Goal: Subscribe to service/newsletter

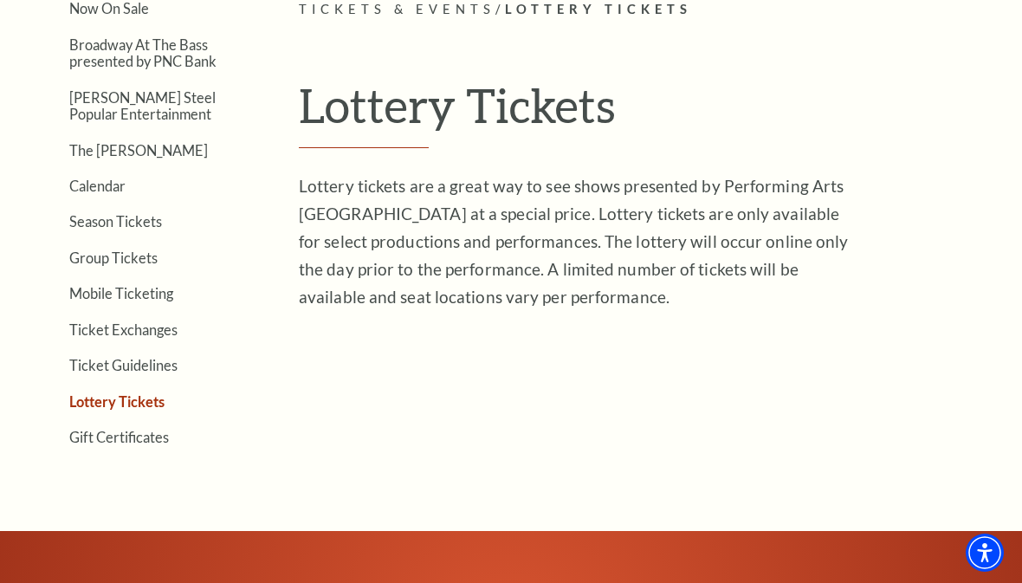
scroll to position [442, 0]
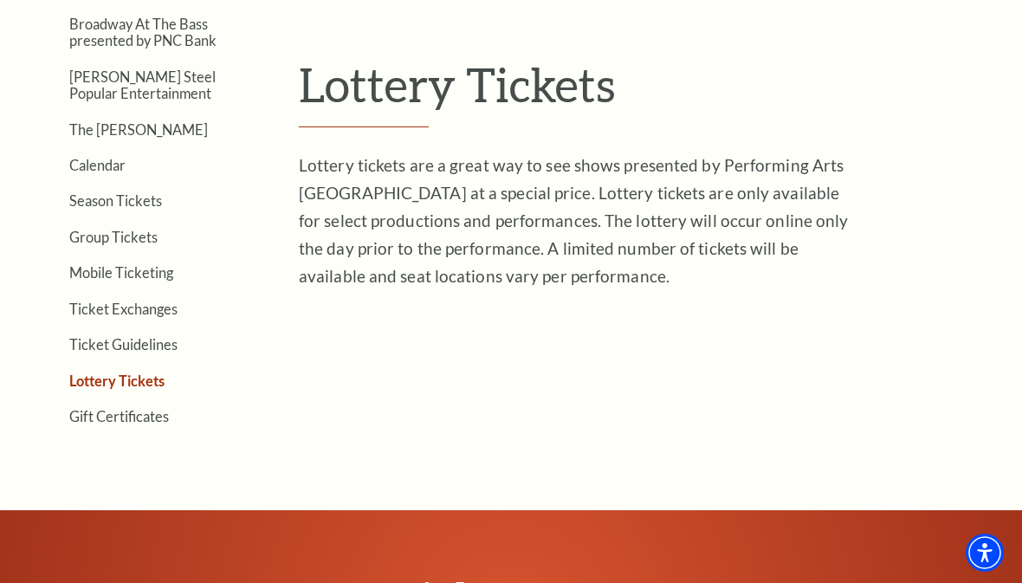
click at [129, 373] on link "Lottery Tickets" at bounding box center [116, 381] width 95 height 16
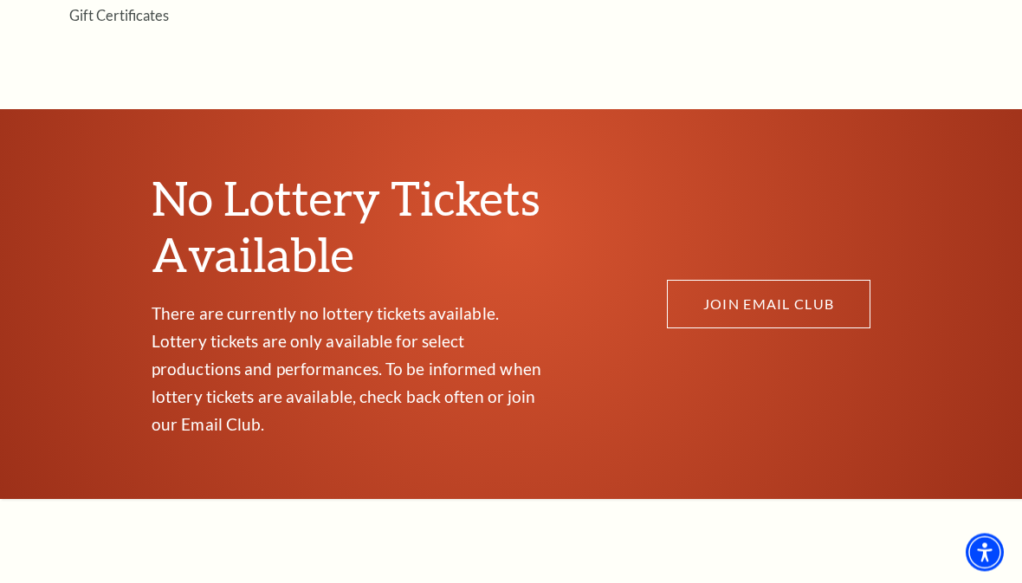
scroll to position [807, 0]
click at [805, 280] on link "JOIN EMAIL CLUB" at bounding box center [769, 304] width 204 height 49
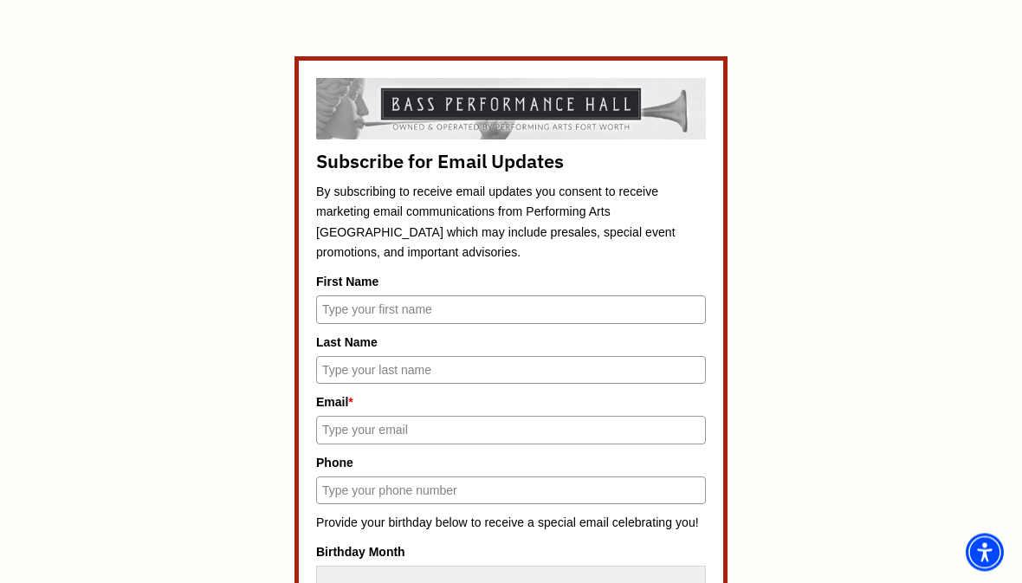
scroll to position [685, 0]
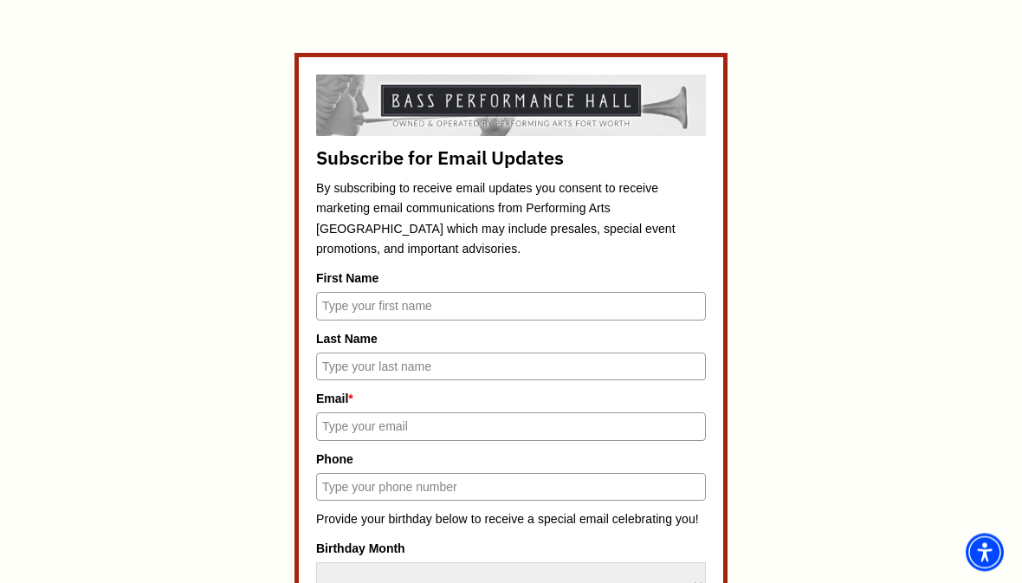
click at [599, 305] on input "First Name" at bounding box center [511, 307] width 390 height 28
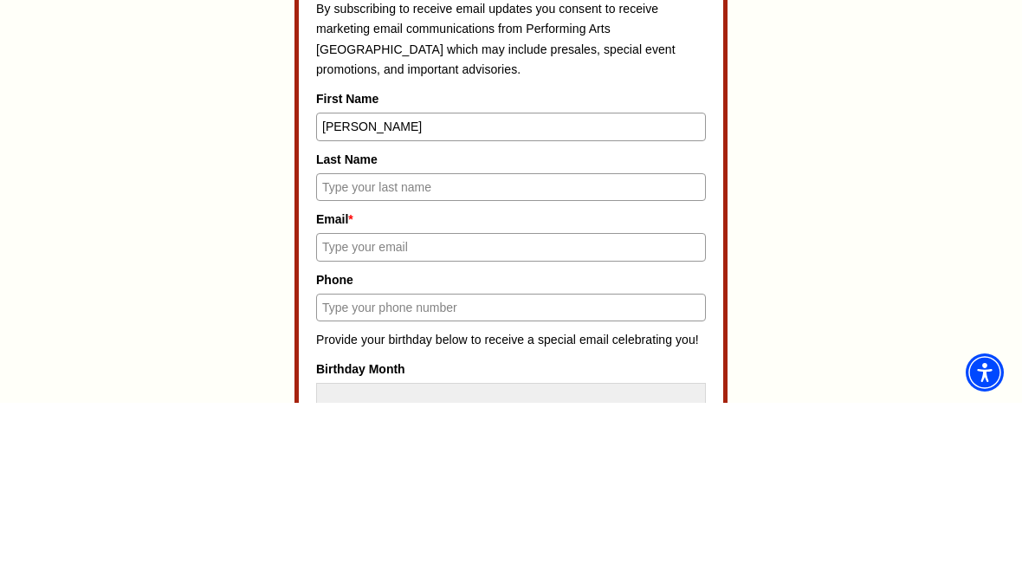
type input "Anissa"
click at [637, 353] on input "Last Name" at bounding box center [511, 367] width 390 height 28
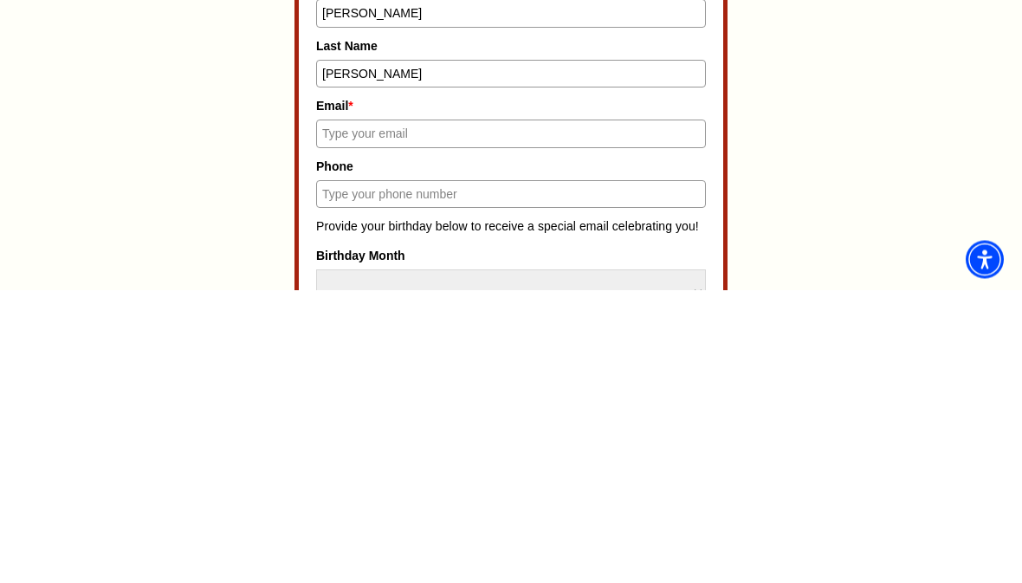
type input "Hogue"
click at [651, 413] on input "Email *" at bounding box center [511, 427] width 390 height 28
type input "hoguan89@gmail.com"
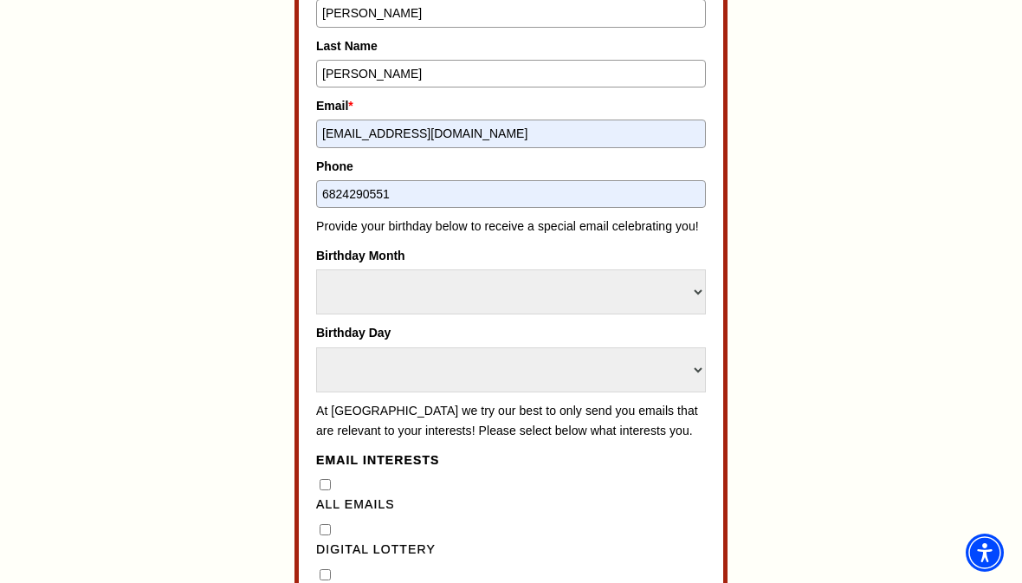
click at [606, 189] on input "6824290551" at bounding box center [511, 194] width 390 height 28
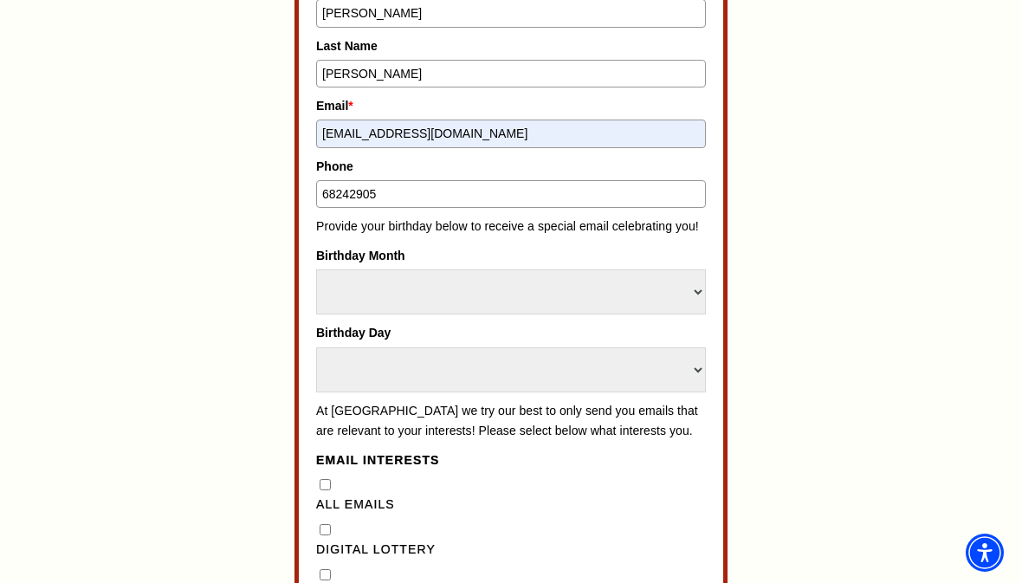
click at [606, 192] on input "68242905" at bounding box center [511, 194] width 390 height 28
type input "6824290551"
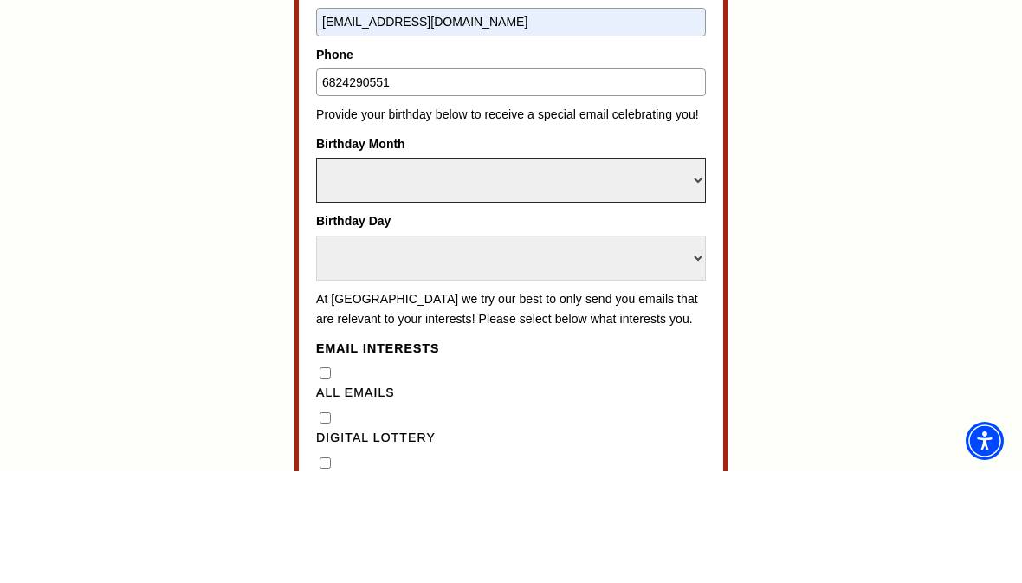
click at [360, 269] on select "Select Month January February March April May June July August September Octobe…" at bounding box center [511, 291] width 390 height 45
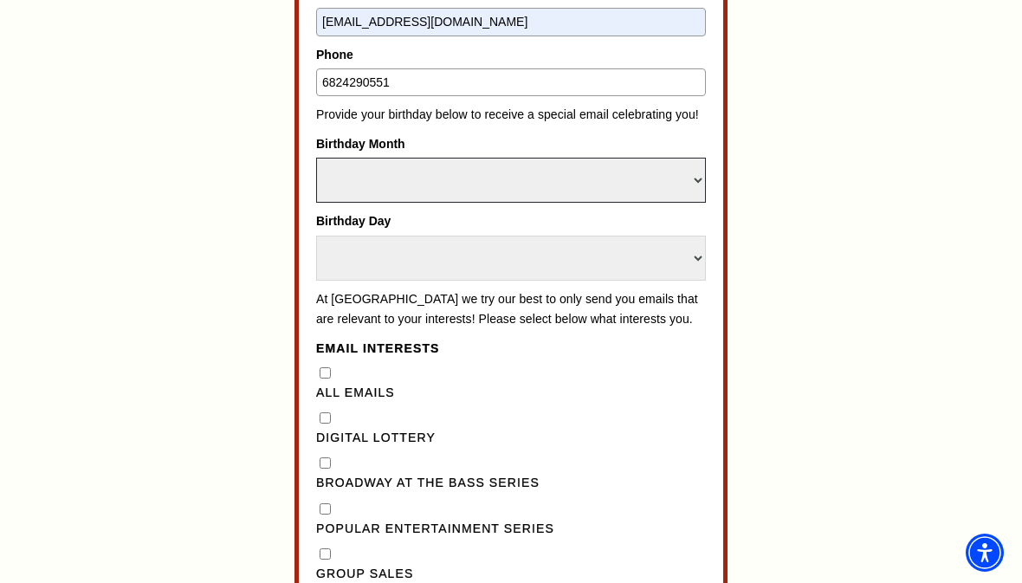
select select "May"
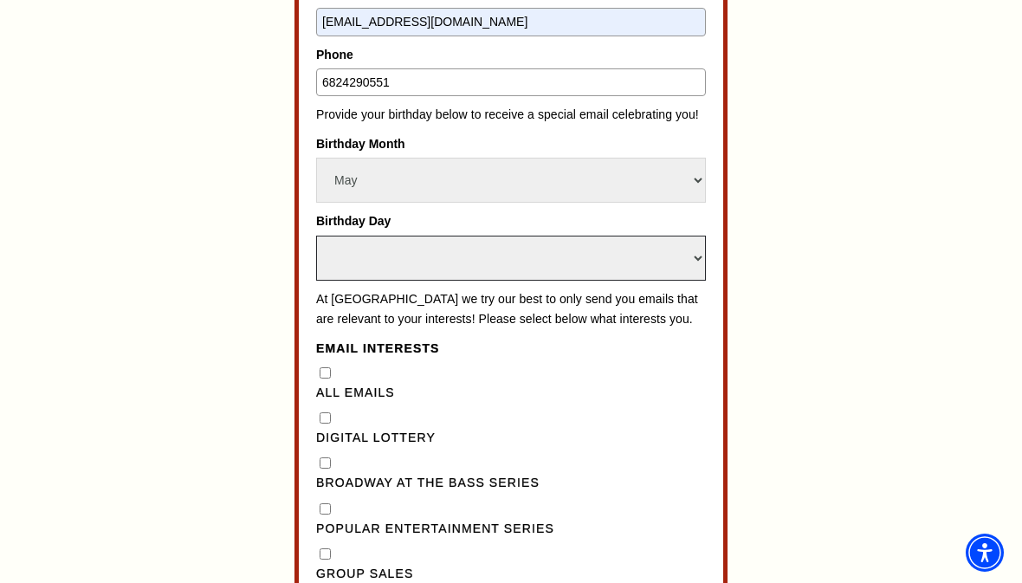
click at [348, 236] on select "Select Day 1 2 3 4 5 6 7 8 9 10 11 12 13 14 15 16 17 18 19 20 21 22 23 24" at bounding box center [511, 258] width 390 height 45
select select "2"
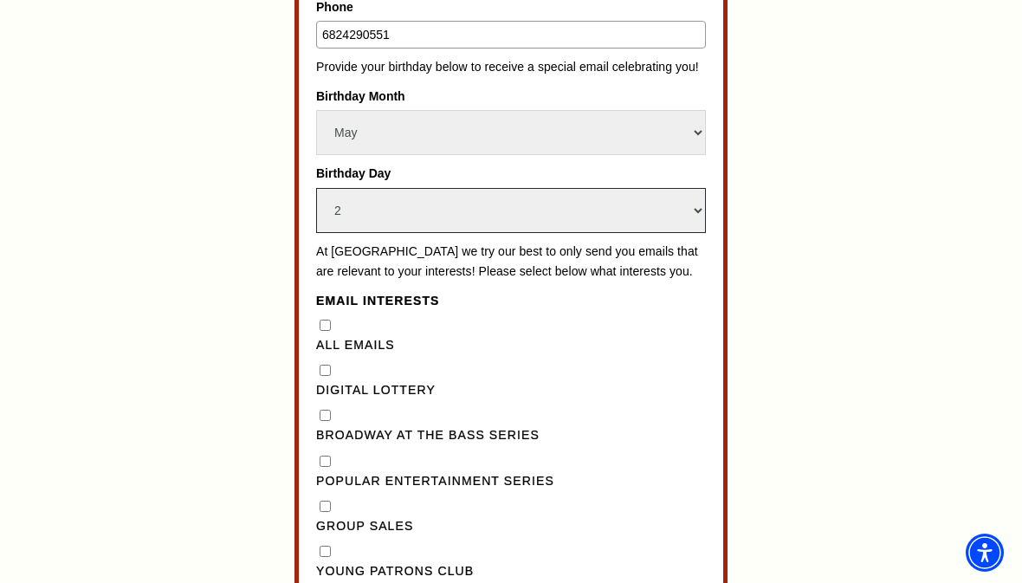
scroll to position [1154, 0]
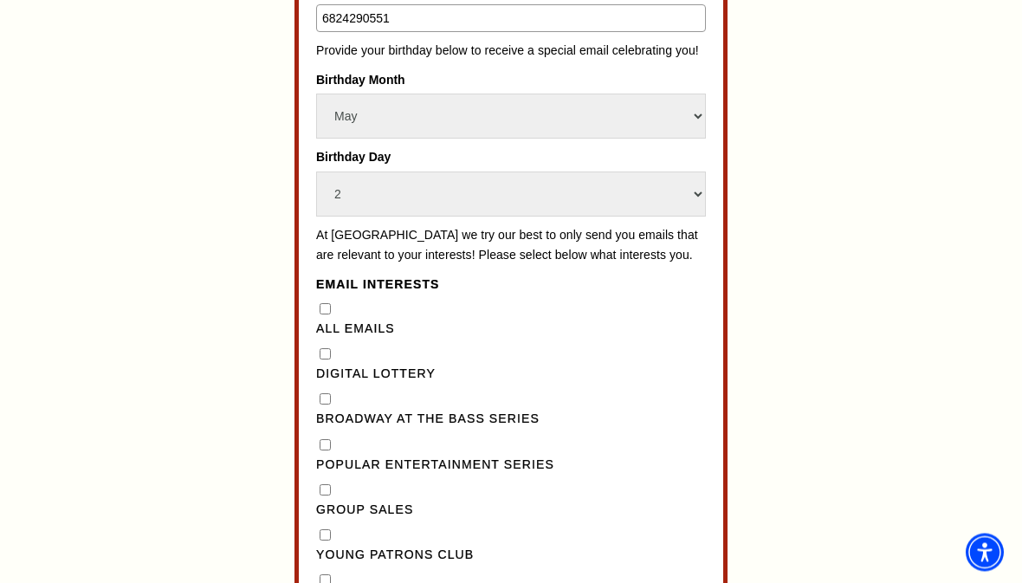
click at [336, 365] on label "Digital Lottery" at bounding box center [511, 375] width 390 height 21
click at [331, 349] on Lottery"] "Digital Lottery" at bounding box center [325, 354] width 11 height 11
checkbox Lottery"] "true"
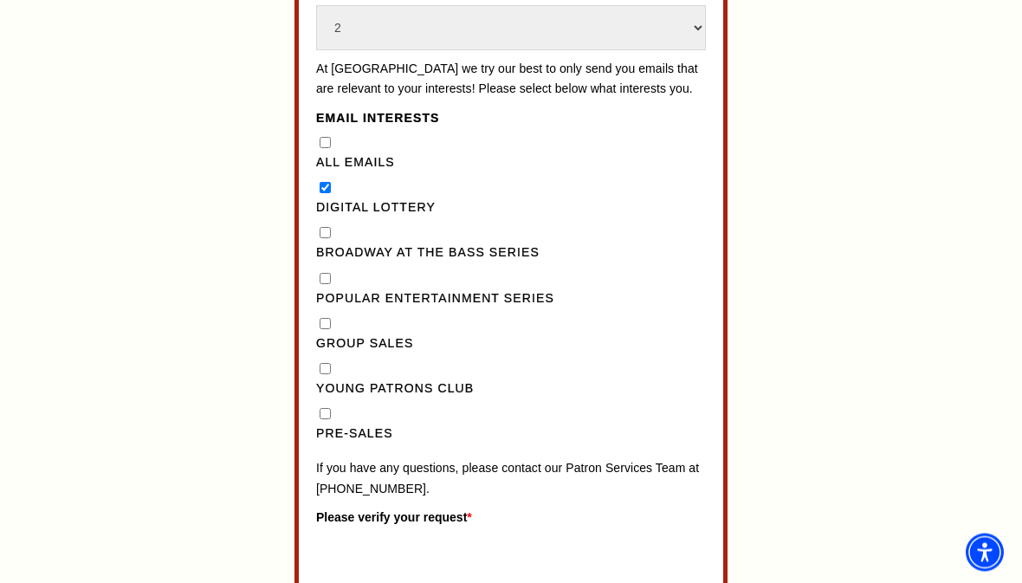
scroll to position [1321, 0]
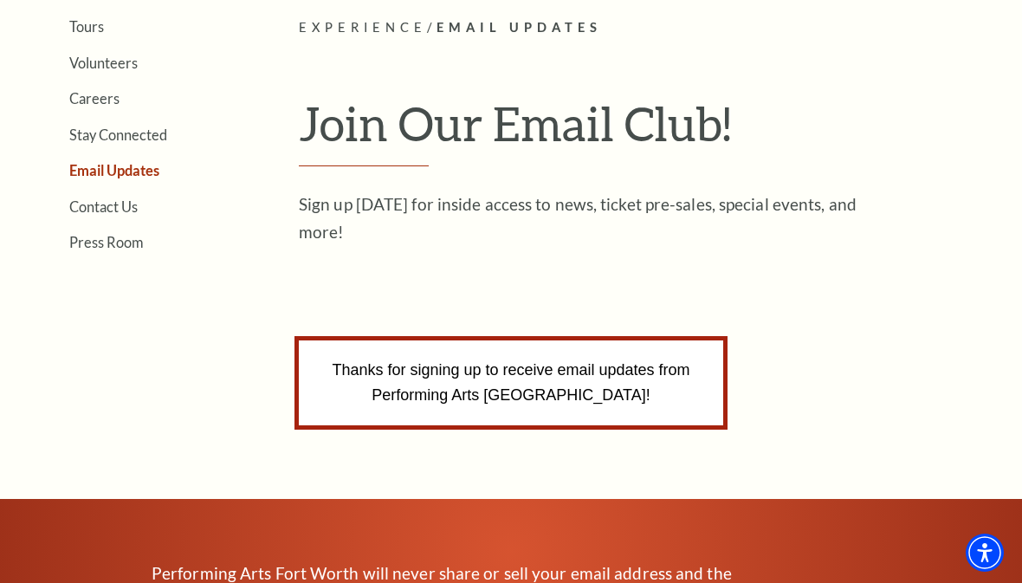
scroll to position [400, 0]
